Goal: Information Seeking & Learning: Learn about a topic

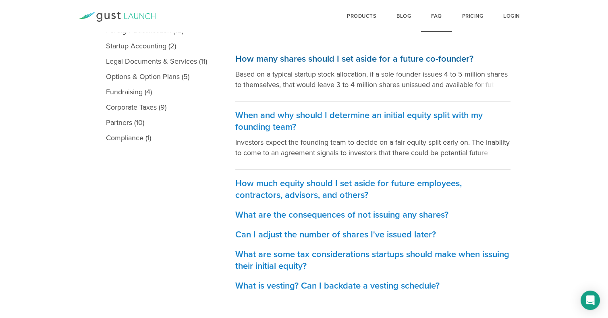
scroll to position [216, 0]
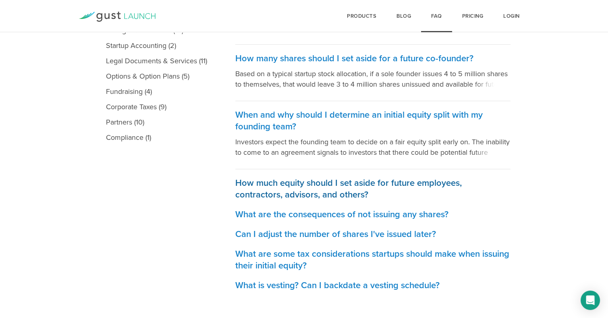
click at [338, 182] on h3 "How much equity should I set aside for future employees, contractors, advisors,…" at bounding box center [372, 188] width 275 height 23
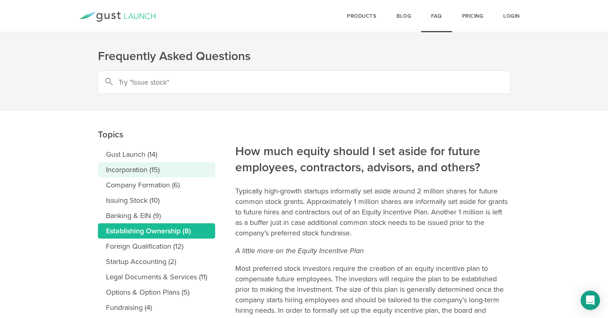
click at [135, 167] on link "Incorporation (15)" at bounding box center [156, 169] width 117 height 15
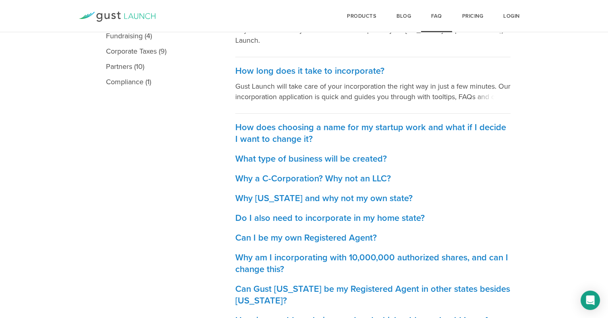
scroll to position [272, 0]
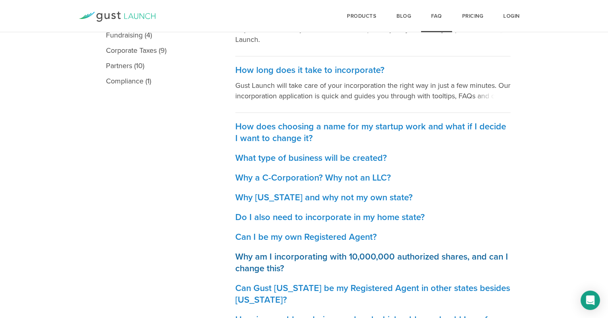
click at [296, 254] on h3 "Why am I incorporating with 10,000,000 authorized shares, and can I change this?" at bounding box center [372, 262] width 275 height 23
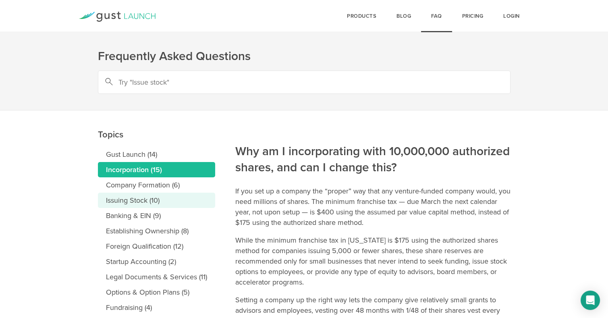
click at [133, 197] on link "Issuing Stock (10)" at bounding box center [156, 200] width 117 height 15
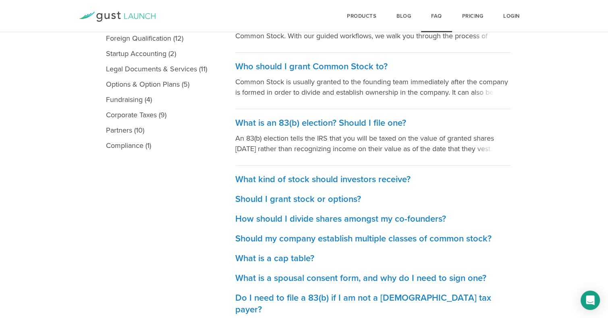
scroll to position [210, 0]
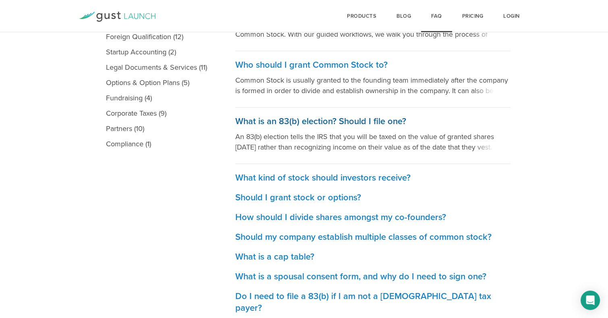
click at [346, 120] on h3 "What is an 83(b) election? Should I file one?" at bounding box center [372, 122] width 275 height 12
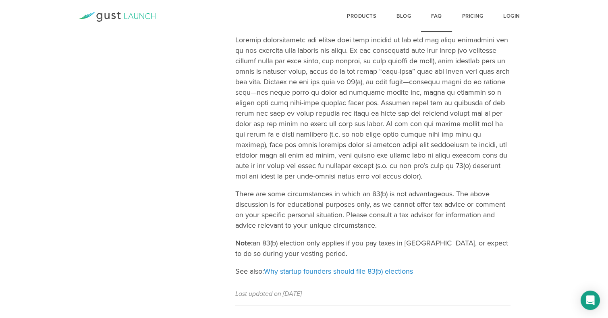
scroll to position [375, 0]
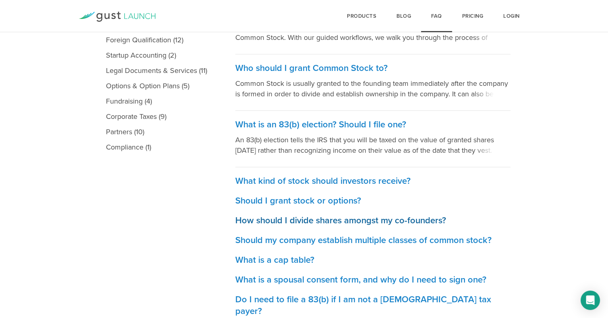
click at [316, 216] on h3 "How should I divide shares amongst my co-founders?" at bounding box center [372, 221] width 275 height 12
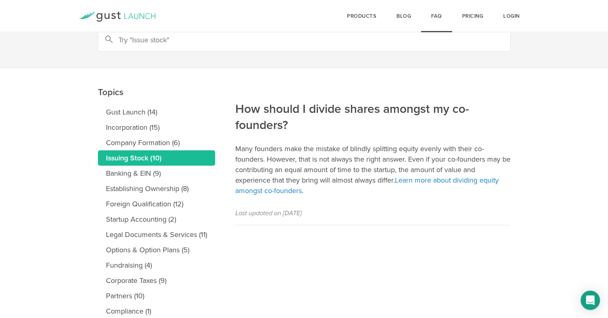
scroll to position [46, 0]
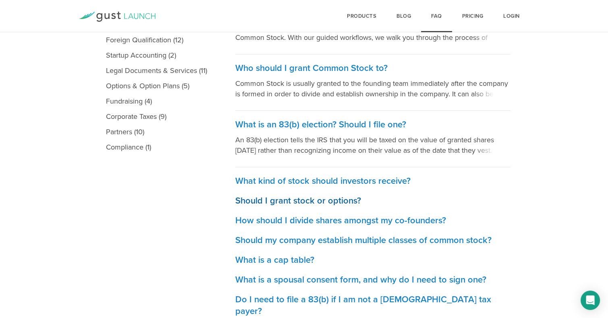
click at [289, 197] on h3 "Should I grant stock or options?" at bounding box center [372, 201] width 275 height 12
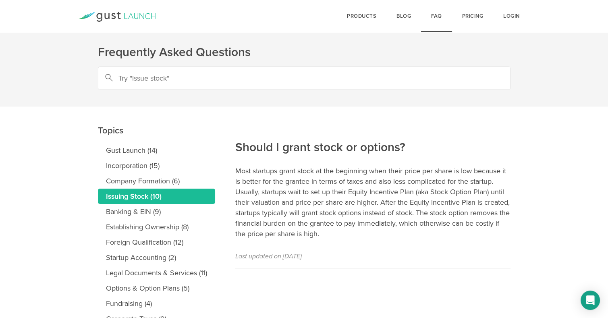
scroll to position [5, 0]
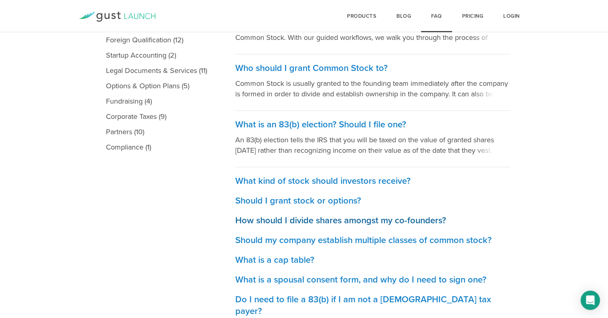
click at [280, 218] on h3 "How should I divide shares amongst my co-founders?" at bounding box center [372, 221] width 275 height 12
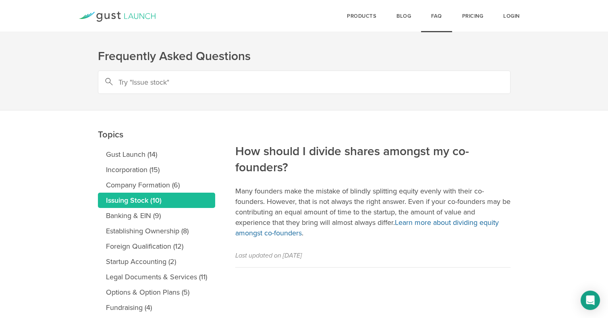
click at [436, 221] on link "Learn more about dividing equity amongst co-founders" at bounding box center [367, 227] width 264 height 19
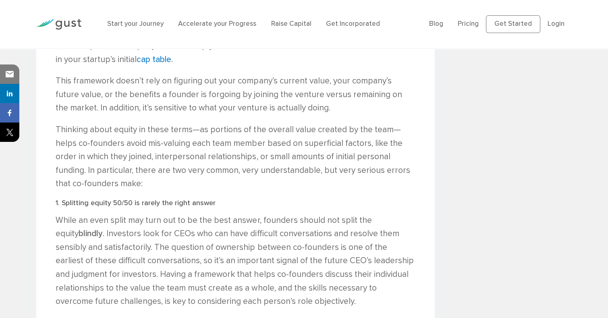
scroll to position [1178, 0]
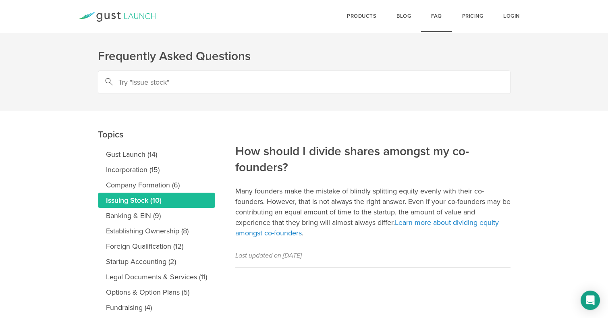
scroll to position [75, 0]
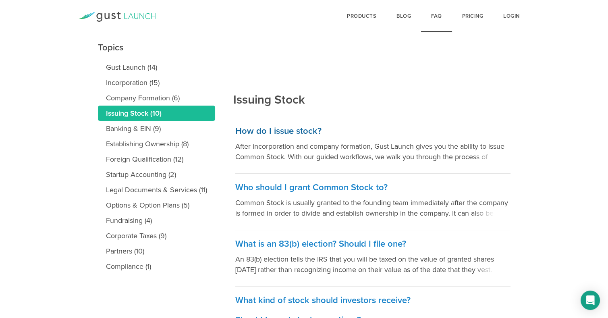
scroll to position [88, 0]
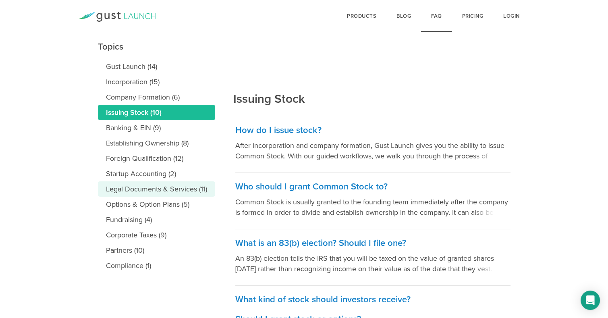
click at [173, 186] on link "Legal Documents & Services (11)" at bounding box center [156, 188] width 117 height 15
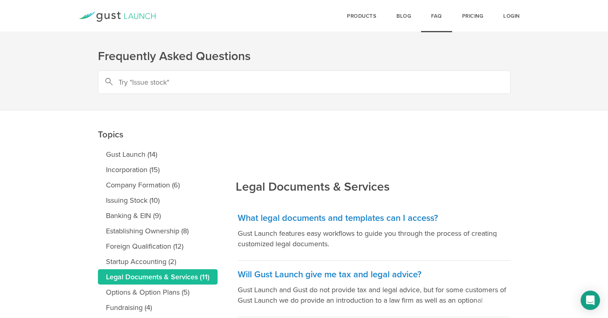
click at [285, 85] on input "text" at bounding box center [304, 82] width 413 height 23
type input "post money cap"
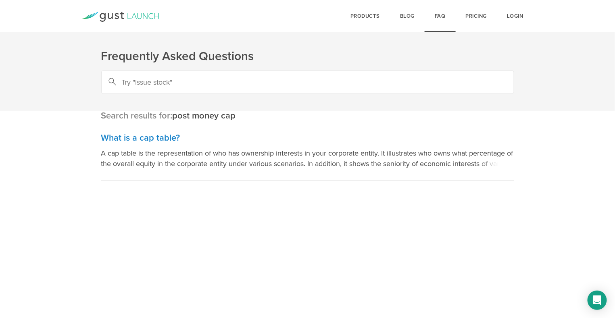
click at [175, 83] on input "text" at bounding box center [307, 82] width 413 height 23
type input "discount at conversion"
click at [180, 79] on input "text" at bounding box center [307, 82] width 413 height 23
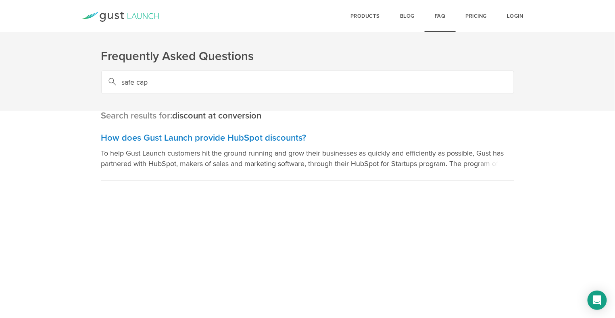
type input "safe cap"
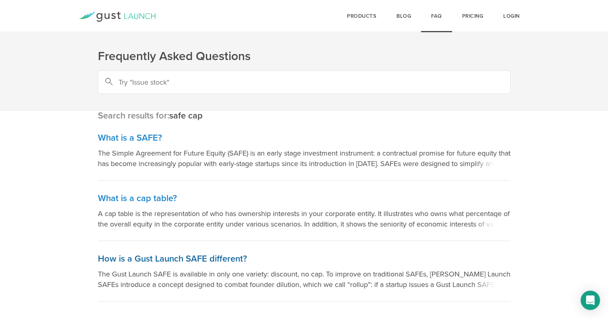
click at [173, 258] on h3 "How is a Gust Launch SAFE different?" at bounding box center [304, 259] width 413 height 12
